Goal: Information Seeking & Learning: Find specific fact

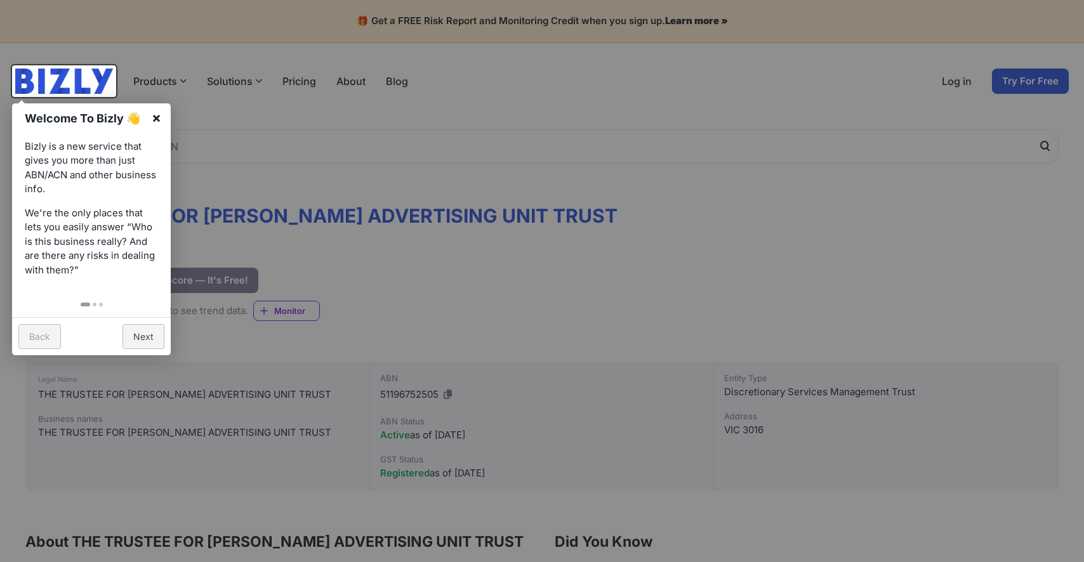
click at [157, 115] on link "×" at bounding box center [156, 117] width 29 height 29
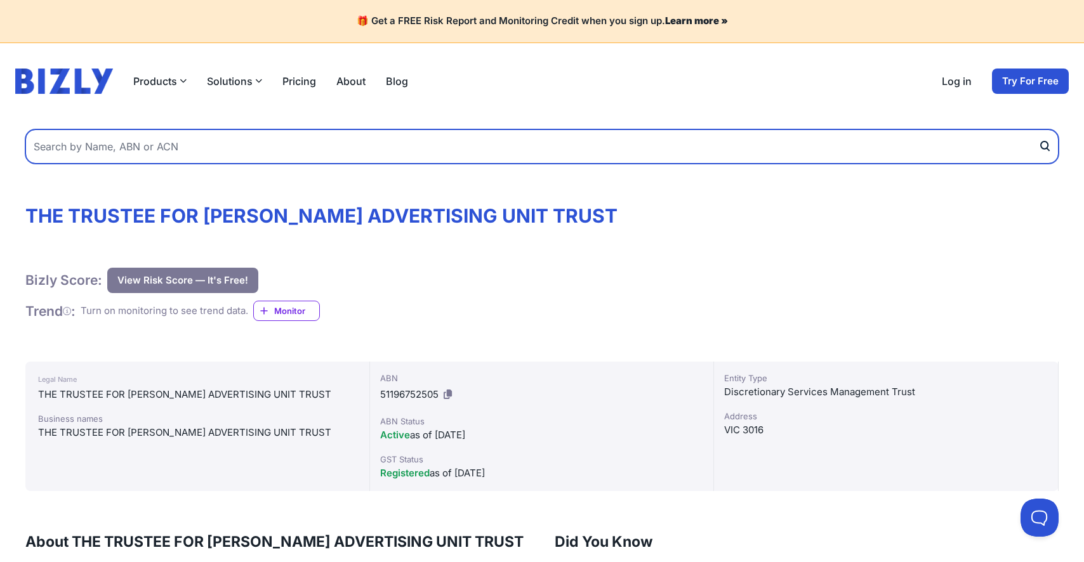
click at [136, 143] on input "text" at bounding box center [541, 146] width 1033 height 34
paste input "[PERSON_NAME] ADVERTISING UNIT TRUST"
type input "[PERSON_NAME] ADVERTISING UNIT TRUST"
click at [1038, 129] on button "submit" at bounding box center [1048, 146] width 20 height 34
